Goal: Information Seeking & Learning: Learn about a topic

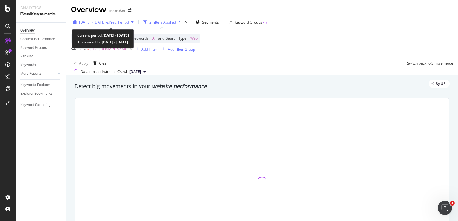
click at [105, 24] on span "[DATE] - [DATE]" at bounding box center [92, 22] width 26 height 5
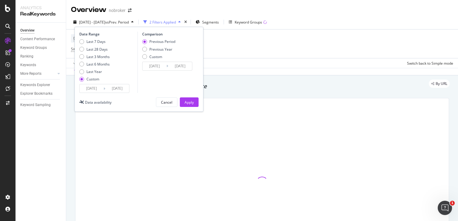
click at [87, 88] on input "[DATE]" at bounding box center [92, 88] width 24 height 8
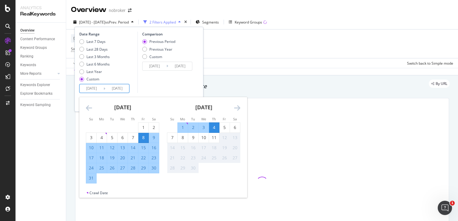
click at [180, 128] on div "1" at bounding box center [183, 128] width 10 height 6
type input "[DATE]"
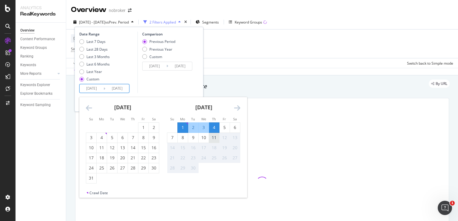
click at [218, 138] on div "11" at bounding box center [214, 138] width 10 height 6
type input "[DATE]"
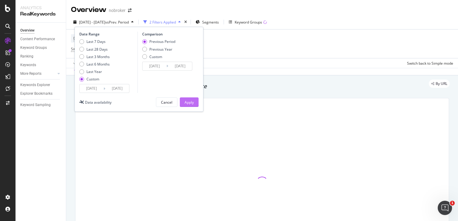
click at [194, 100] on button "Apply" at bounding box center [189, 102] width 19 height 10
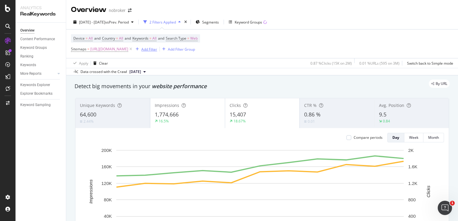
click at [157, 50] on div "Add Filter" at bounding box center [149, 49] width 16 height 5
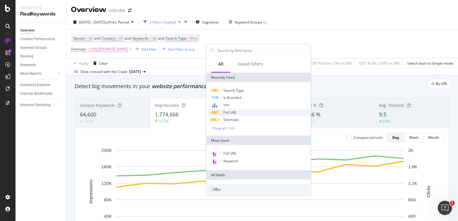
click at [226, 111] on span "Full URL" at bounding box center [229, 112] width 13 height 5
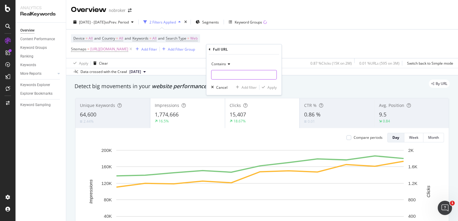
click at [246, 72] on input "text" at bounding box center [243, 75] width 65 height 10
paste input "[URL][DOMAIN_NAME]"
type input "[URL][DOMAIN_NAME]"
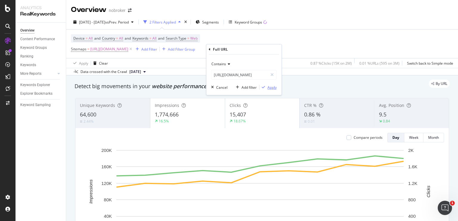
click at [269, 88] on div "Apply" at bounding box center [271, 87] width 9 height 5
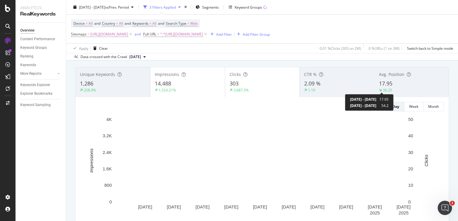
scroll to position [32, 0]
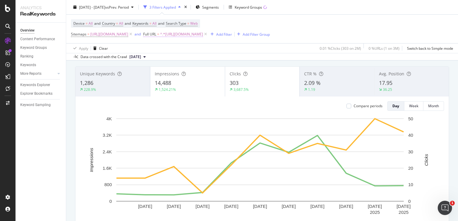
click at [203, 33] on span "^.*[URL][DOMAIN_NAME]" at bounding box center [181, 34] width 43 height 8
click at [259, 59] on input "[URL][DOMAIN_NAME]" at bounding box center [250, 59] width 56 height 10
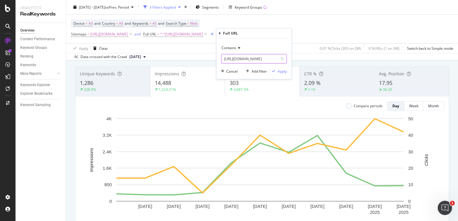
click at [259, 59] on input "[URL][DOMAIN_NAME]" at bounding box center [250, 59] width 56 height 10
type input "[URL][DOMAIN_NAME][PERSON_NAME]"
click at [282, 69] on div "Apply" at bounding box center [282, 71] width 9 height 5
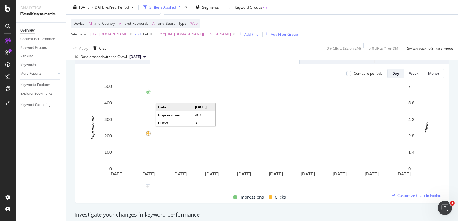
scroll to position [65, 0]
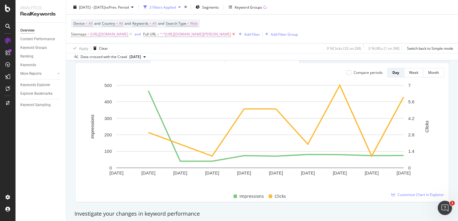
click at [236, 34] on icon at bounding box center [233, 34] width 5 height 6
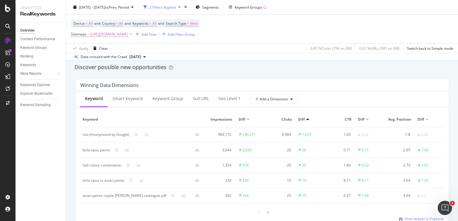
scroll to position [521, 0]
click at [401, 120] on span "Avg. Position" at bounding box center [400, 119] width 24 height 5
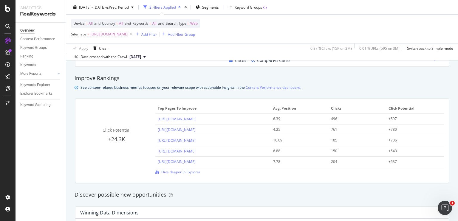
scroll to position [393, 0]
click at [382, 110] on th "Clicks" at bounding box center [358, 109] width 58 height 10
click at [177, 174] on span "Dive deeper in Explorer" at bounding box center [180, 172] width 39 height 5
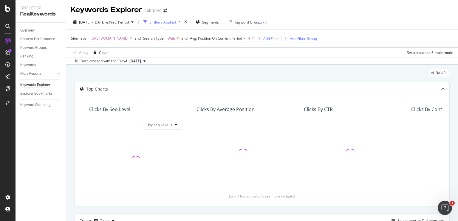
click at [180, 39] on icon at bounding box center [177, 38] width 5 height 6
click at [208, 38] on icon at bounding box center [205, 38] width 5 height 6
click at [255, 38] on icon at bounding box center [252, 38] width 5 height 6
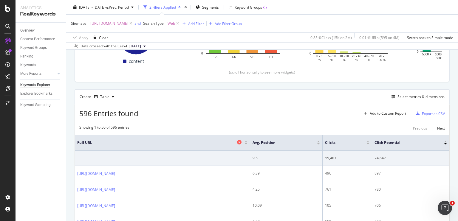
scroll to position [125, 0]
click at [320, 140] on div at bounding box center [318, 140] width 3 height 1
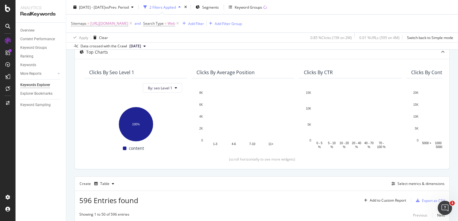
scroll to position [36, 0]
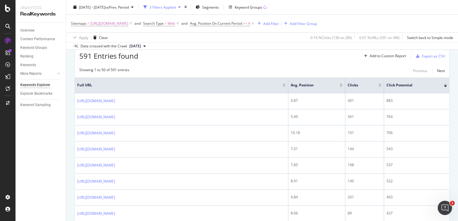
scroll to position [182, 0]
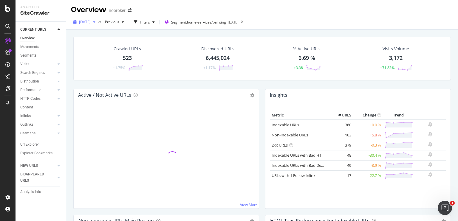
click at [95, 22] on icon "button" at bounding box center [94, 22] width 2 height 4
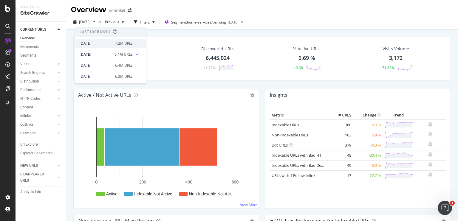
click at [94, 44] on div "[DATE]" at bounding box center [96, 43] width 32 height 5
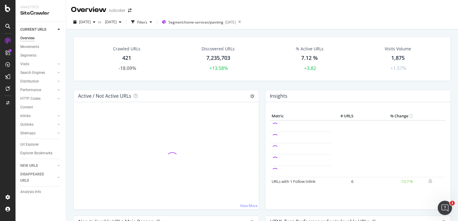
click at [128, 57] on div "421" at bounding box center [126, 58] width 9 height 8
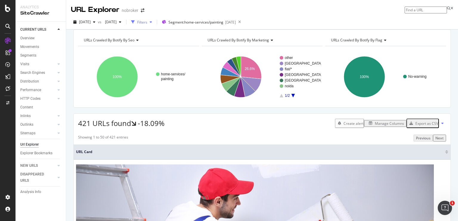
click at [147, 24] on div "Filters" at bounding box center [142, 22] width 10 height 5
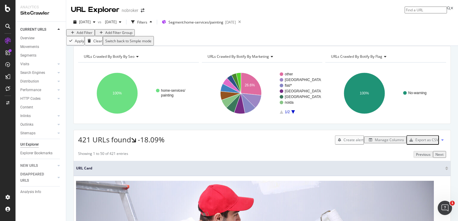
click at [88, 35] on div "Add Filter" at bounding box center [85, 32] width 16 height 5
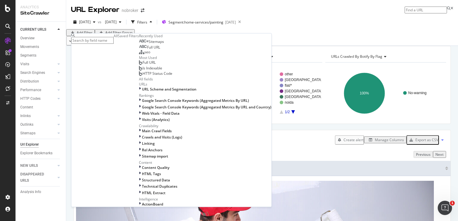
click at [147, 50] on span "Full URL" at bounding box center [153, 47] width 13 height 5
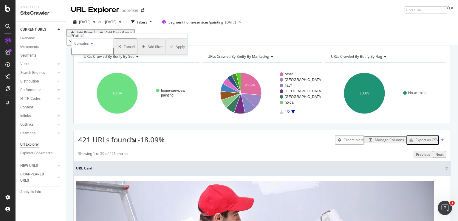
click at [89, 46] on span "Contains" at bounding box center [81, 43] width 15 height 5
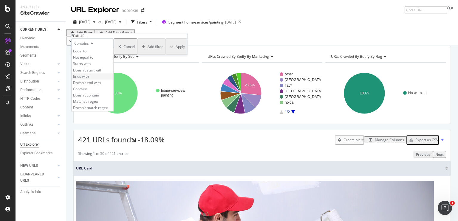
click at [86, 79] on span "Ends with" at bounding box center [81, 76] width 16 height 5
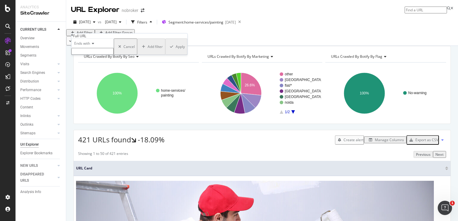
click at [99, 55] on input "text" at bounding box center [92, 51] width 42 height 7
type input "/"
click at [176, 51] on div "Apply" at bounding box center [180, 48] width 9 height 5
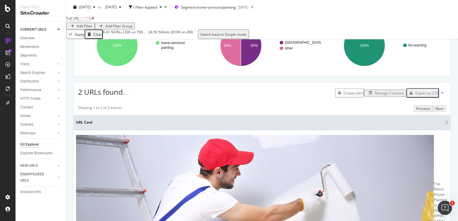
scroll to position [57, 0]
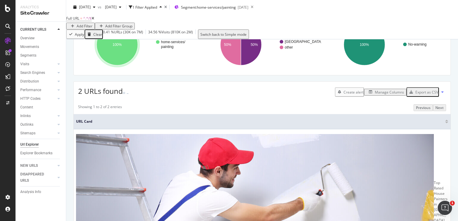
scroll to position [0, 0]
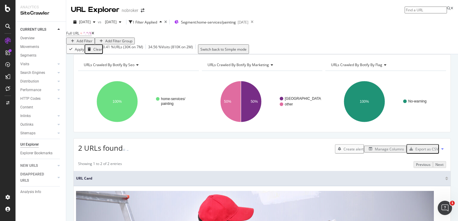
click at [94, 35] on icon at bounding box center [93, 34] width 3 height 4
